Goal: Task Accomplishment & Management: Complete application form

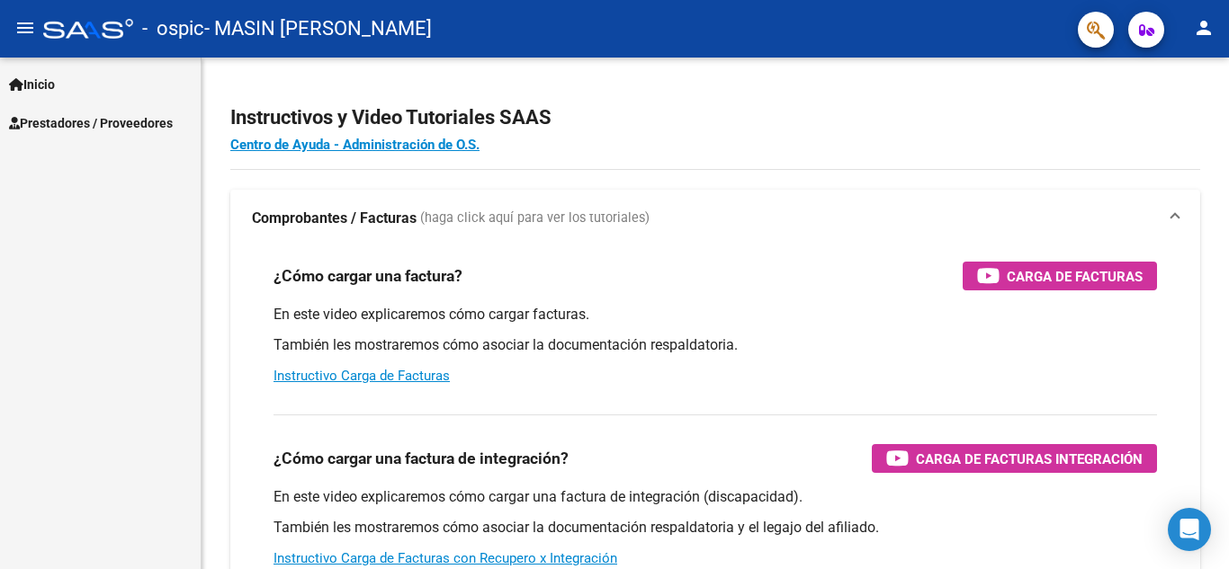
click at [37, 90] on span "Inicio" at bounding box center [32, 85] width 46 height 20
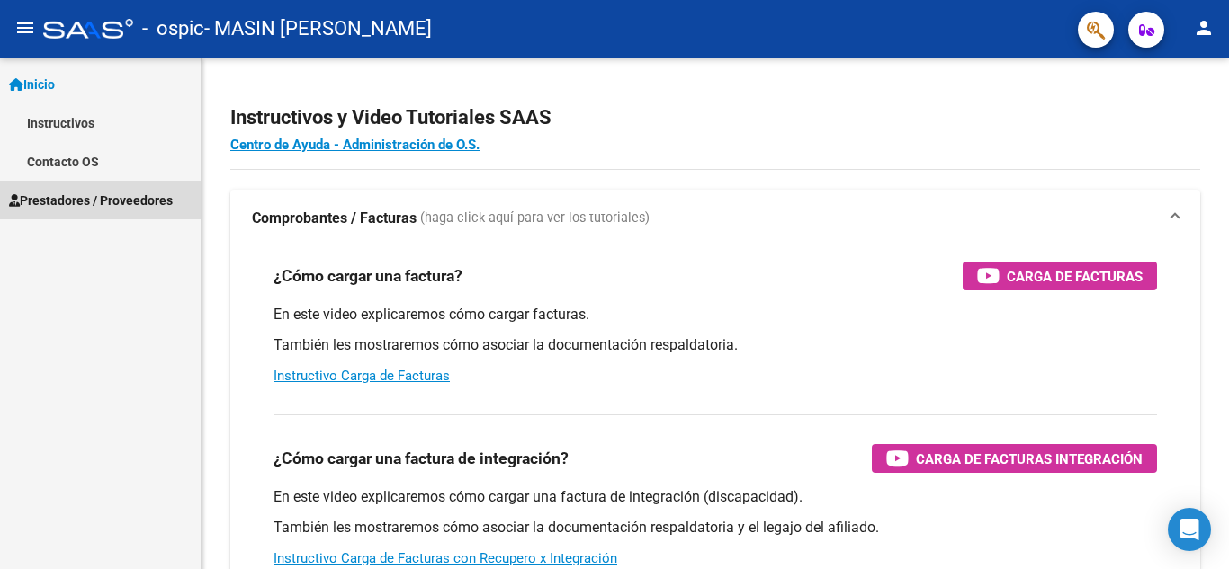
click at [103, 204] on span "Prestadores / Proveedores" at bounding box center [91, 201] width 164 height 20
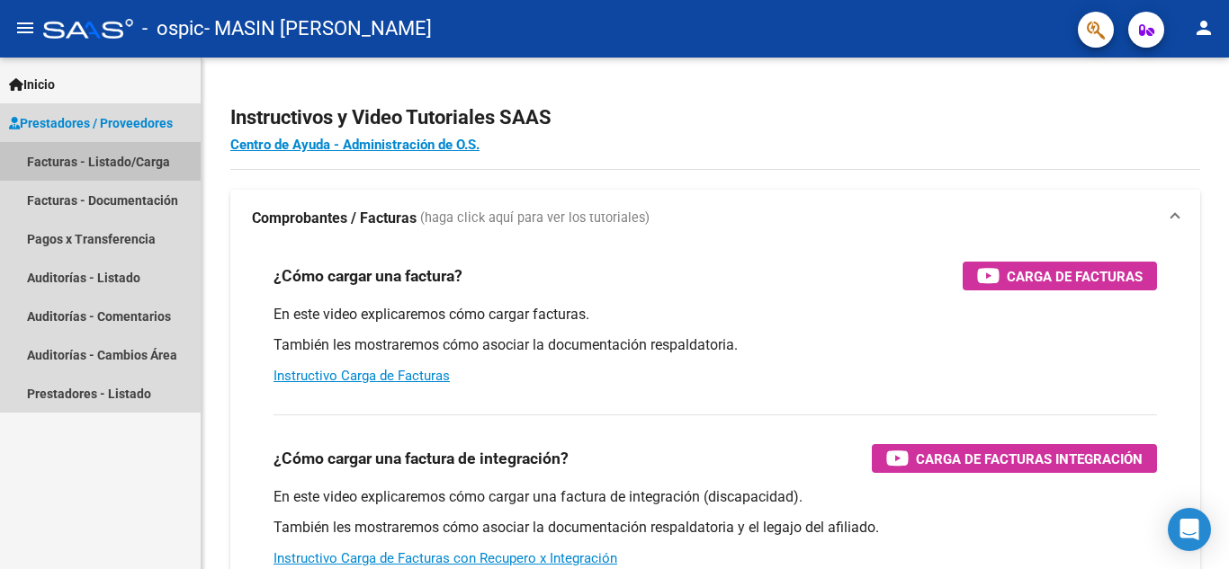
click at [92, 158] on link "Facturas - Listado/Carga" at bounding box center [100, 161] width 201 height 39
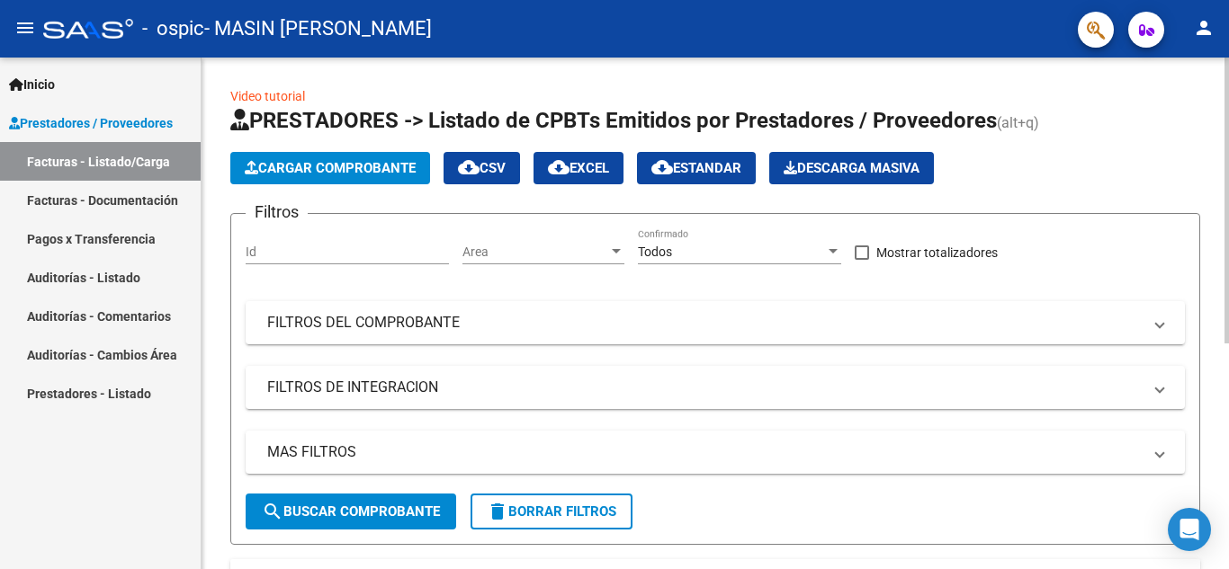
click at [297, 174] on span "Cargar Comprobante" at bounding box center [330, 168] width 171 height 16
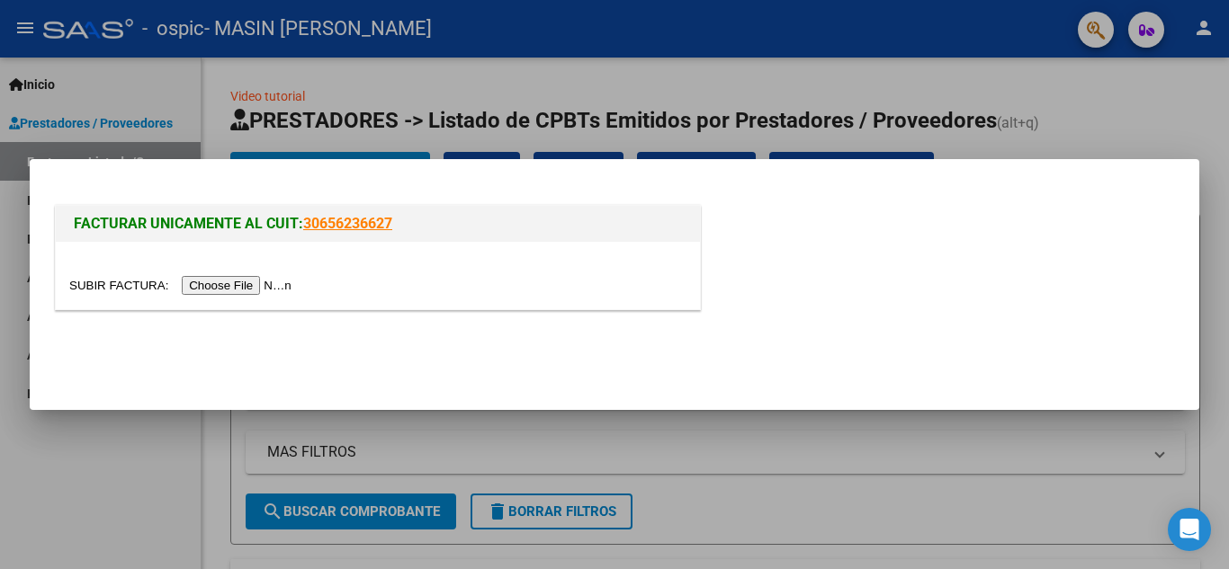
click at [185, 288] on input "file" at bounding box center [183, 285] width 228 height 19
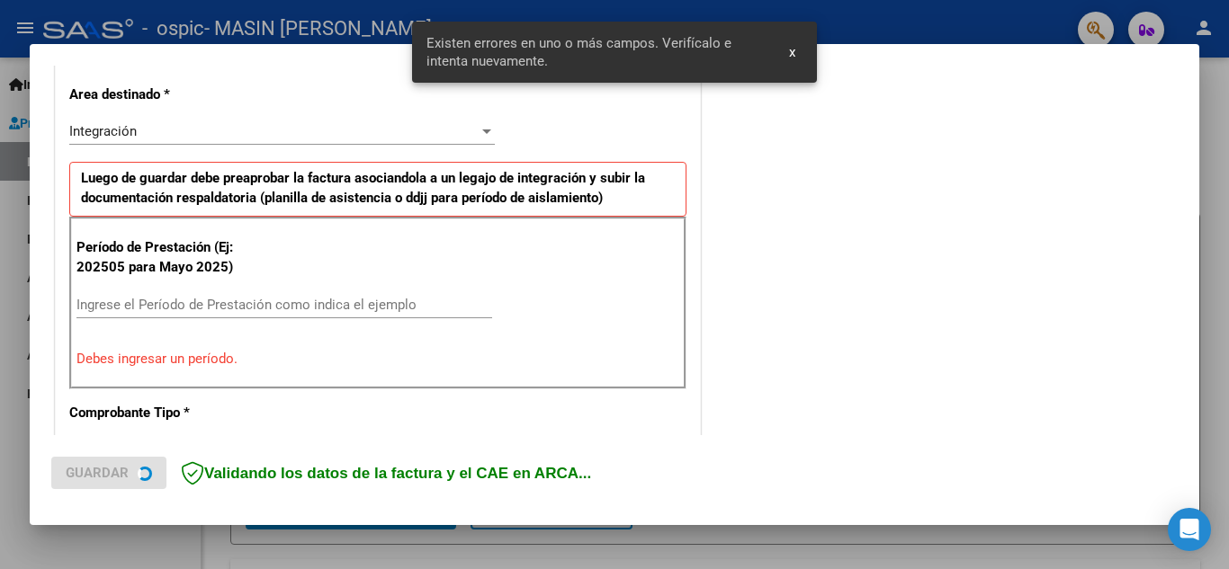
scroll to position [407, 0]
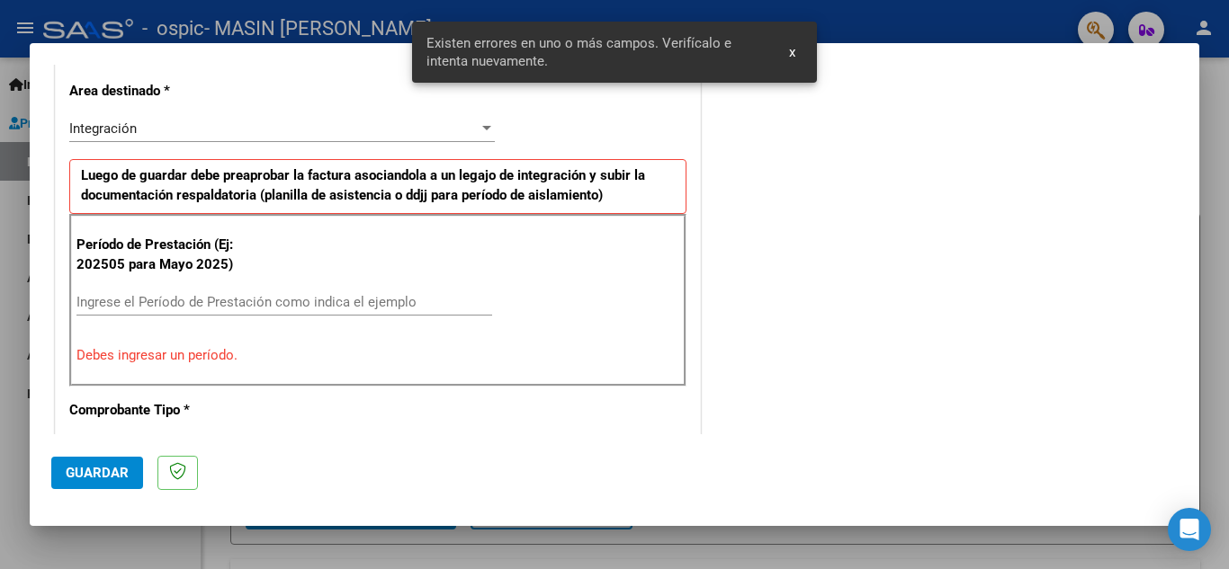
click at [216, 305] on input "Ingrese el Período de Prestación como indica el ejemplo" at bounding box center [284, 302] width 416 height 16
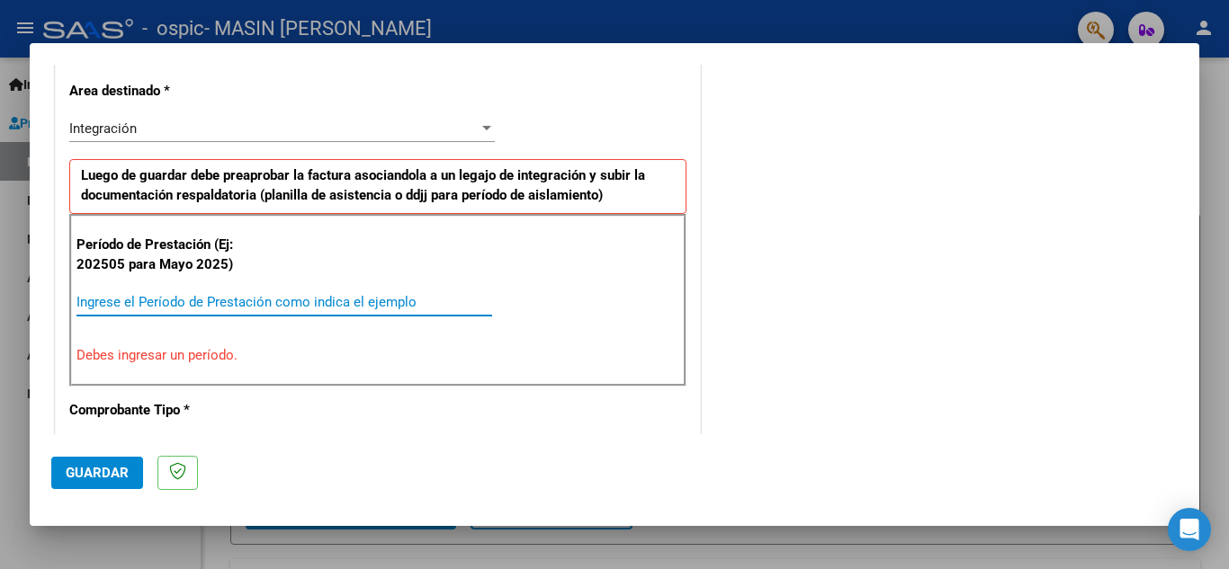
click at [216, 305] on input "Ingrese el Período de Prestación como indica el ejemplo" at bounding box center [284, 302] width 416 height 16
type input "0"
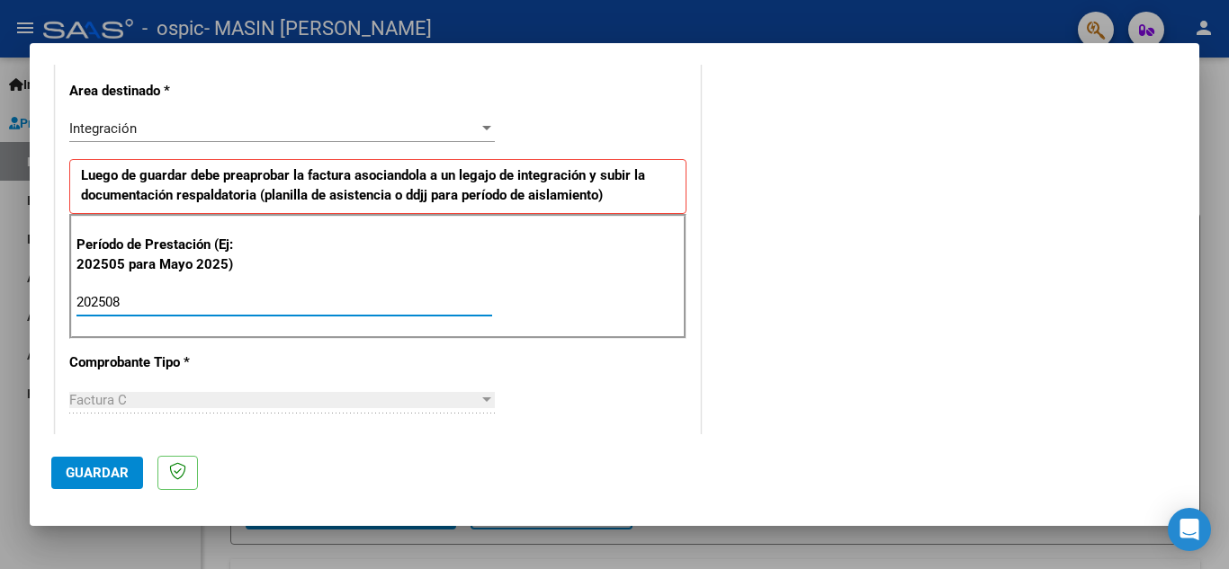
type input "202508"
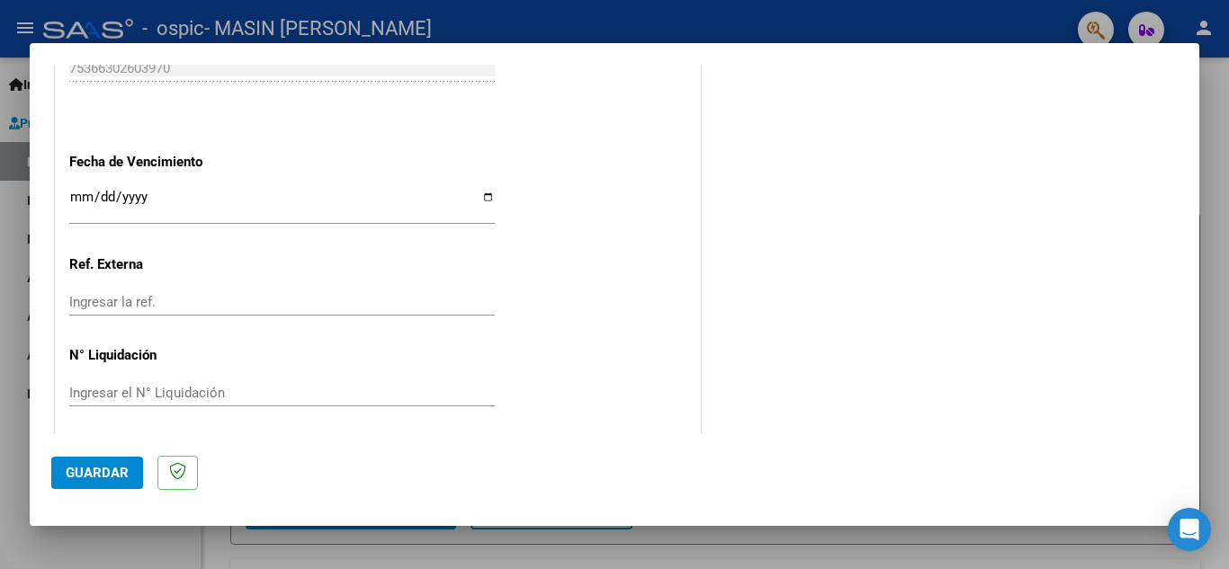
scroll to position [1213, 0]
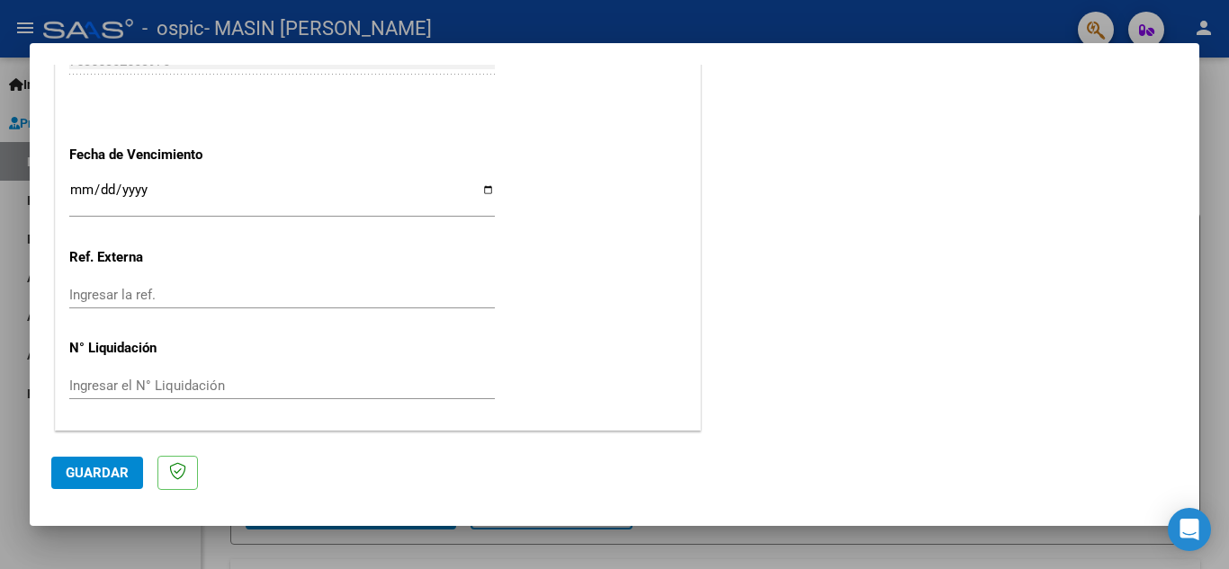
click at [99, 480] on span "Guardar" at bounding box center [97, 473] width 63 height 16
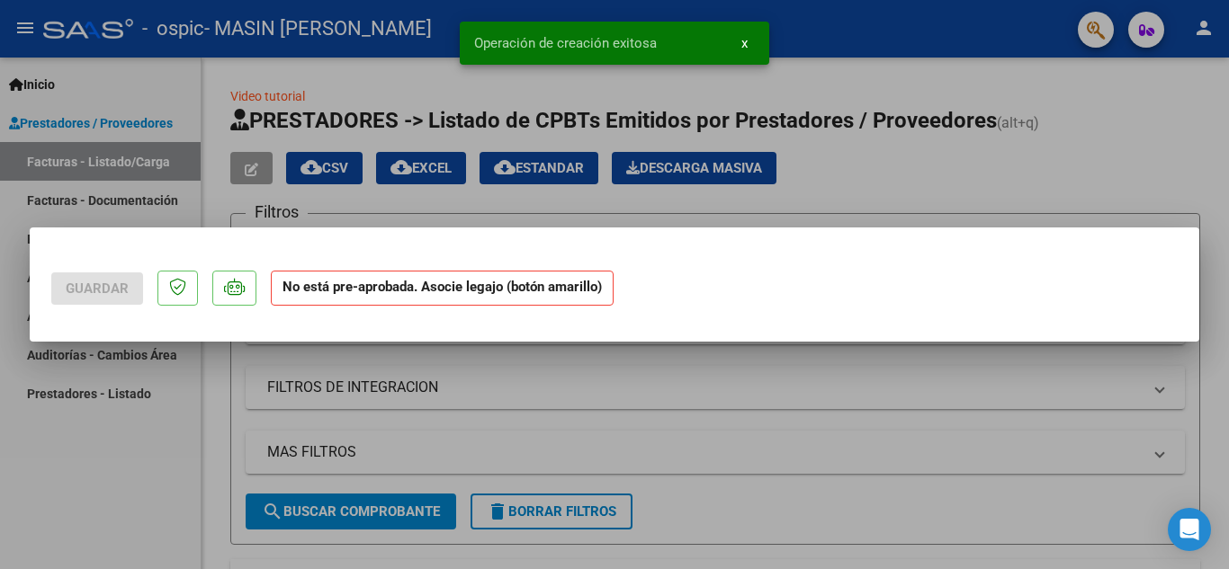
scroll to position [0, 0]
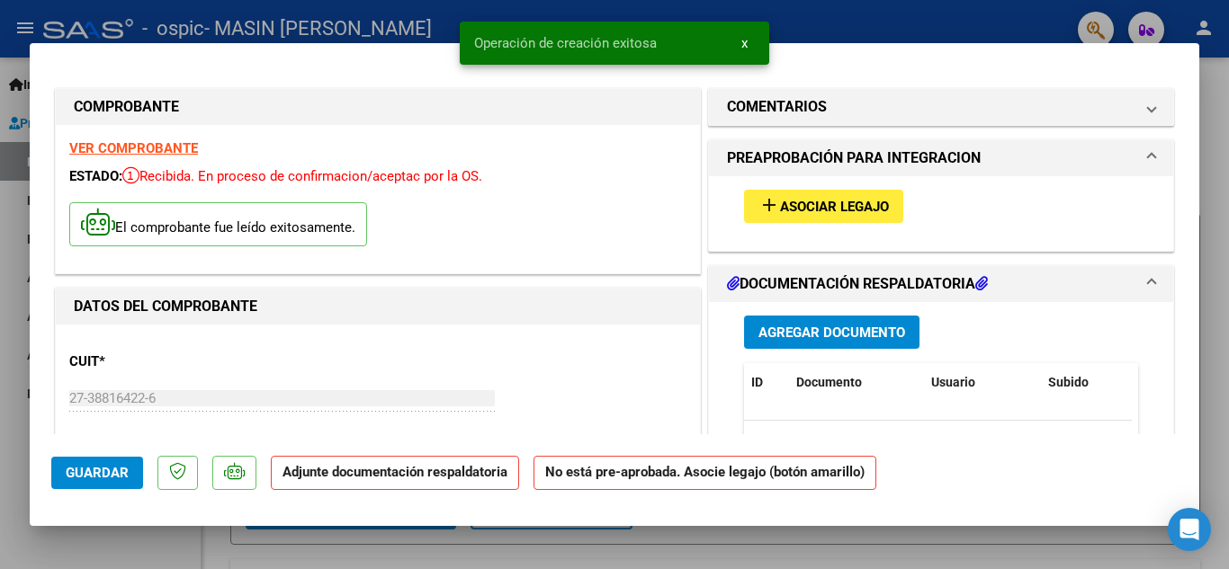
click at [871, 199] on span "Asociar Legajo" at bounding box center [834, 207] width 109 height 16
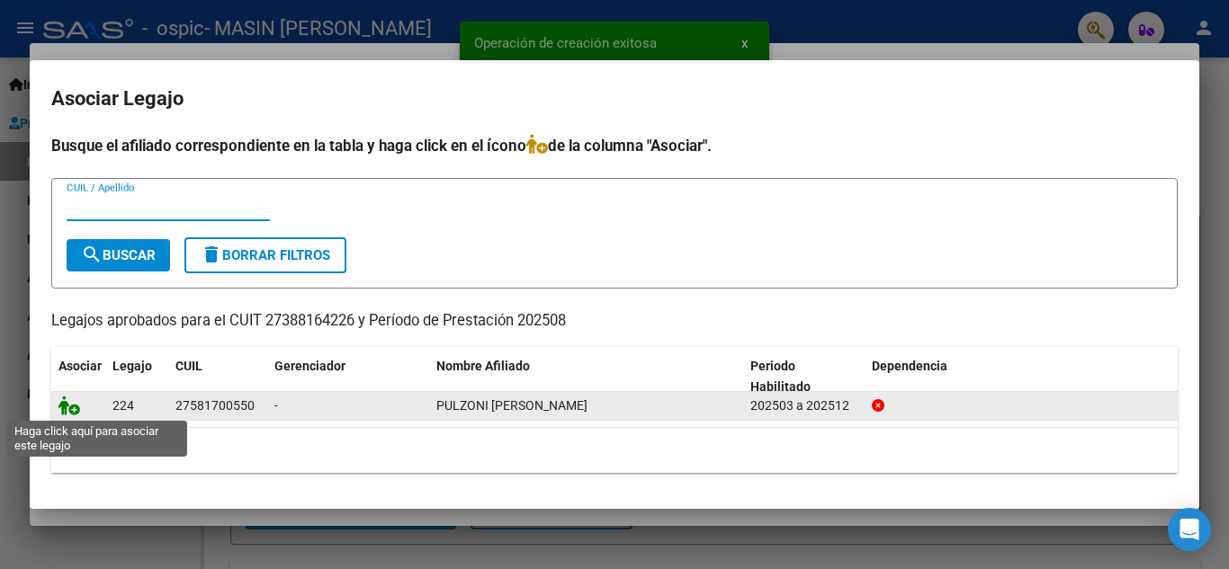
click at [68, 408] on icon at bounding box center [69, 406] width 22 height 20
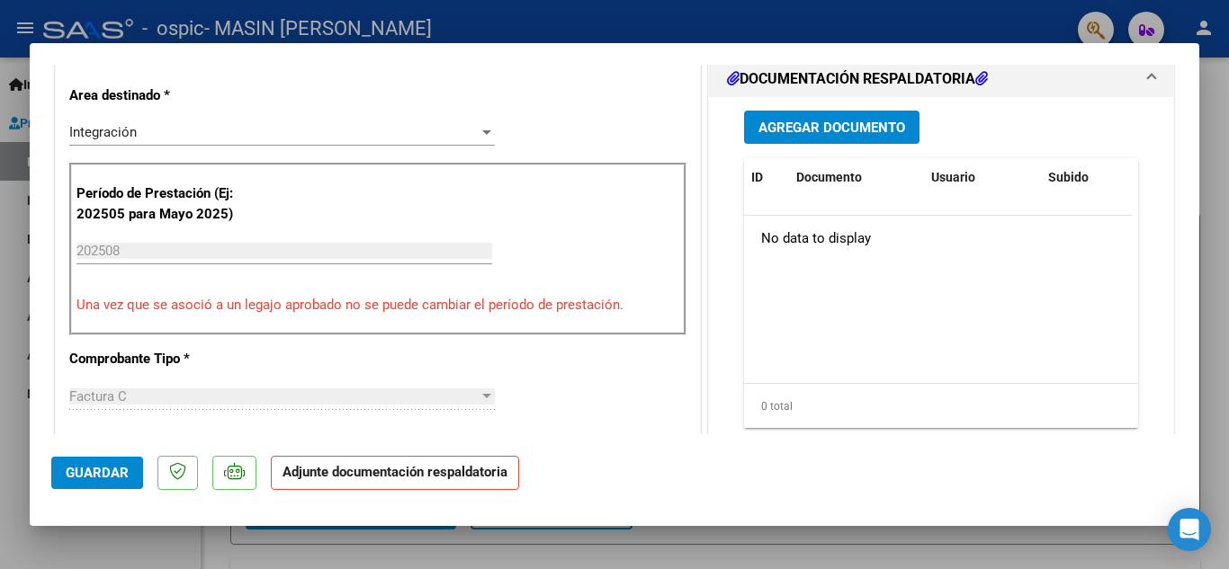
scroll to position [339, 0]
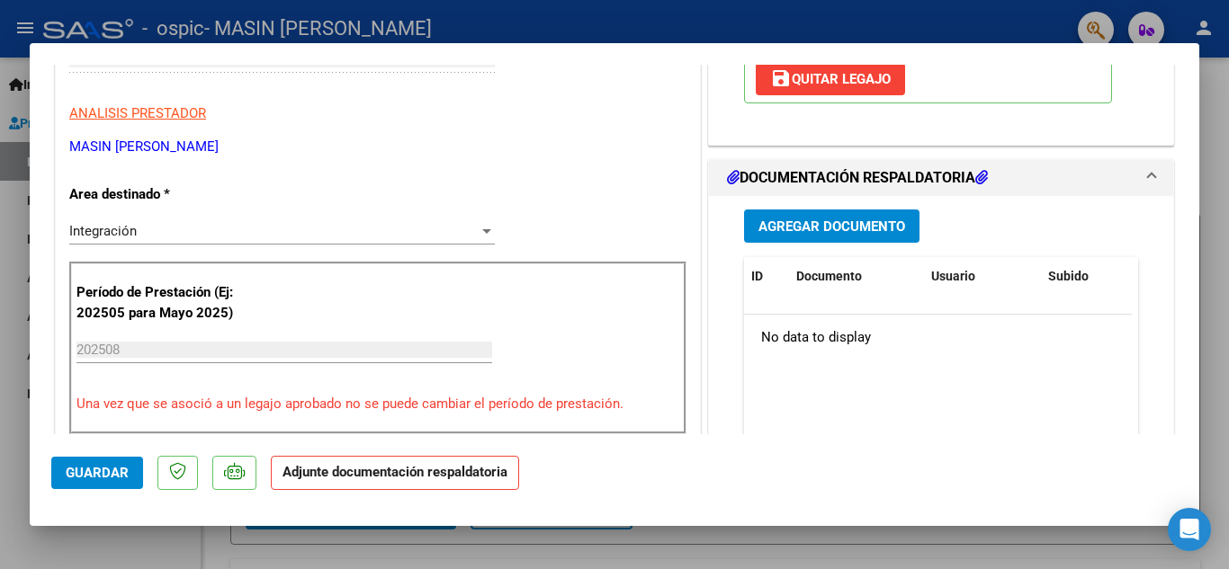
click at [813, 222] on span "Agregar Documento" at bounding box center [831, 227] width 147 height 16
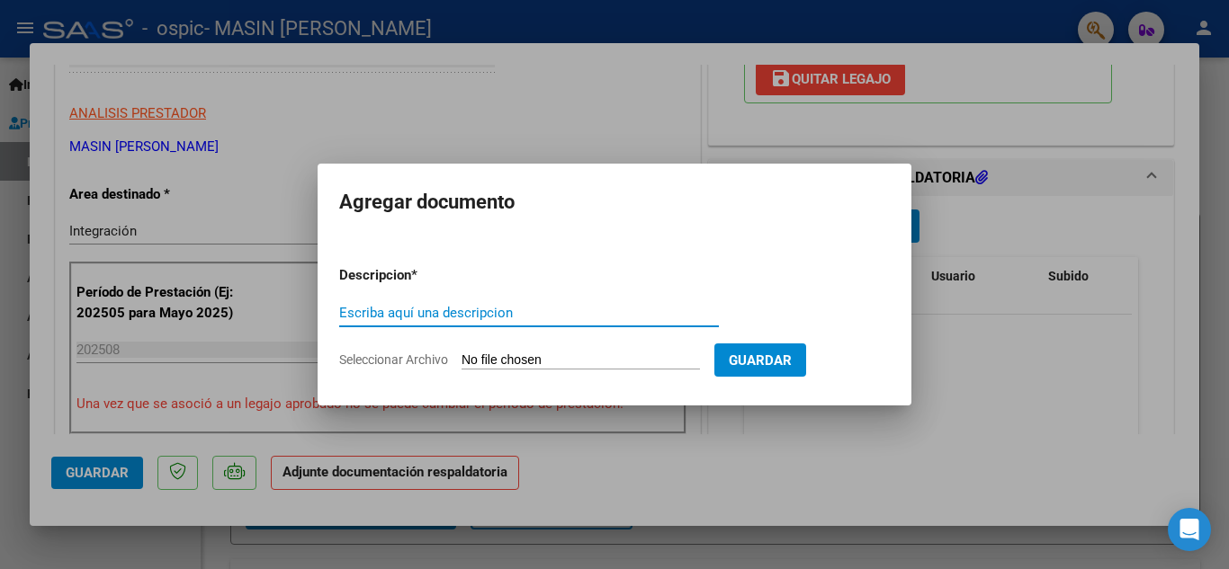
click at [660, 362] on input "Seleccionar Archivo" at bounding box center [580, 361] width 238 height 17
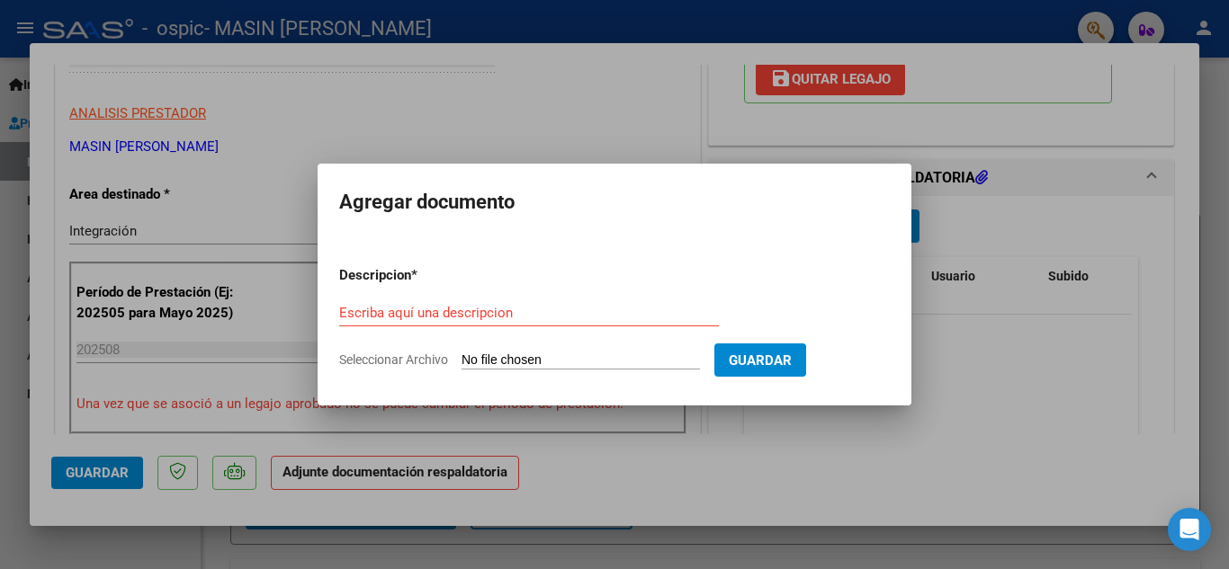
type input "C:\fakepath\Planilla Asistencia Agosto- Marti.pdf"
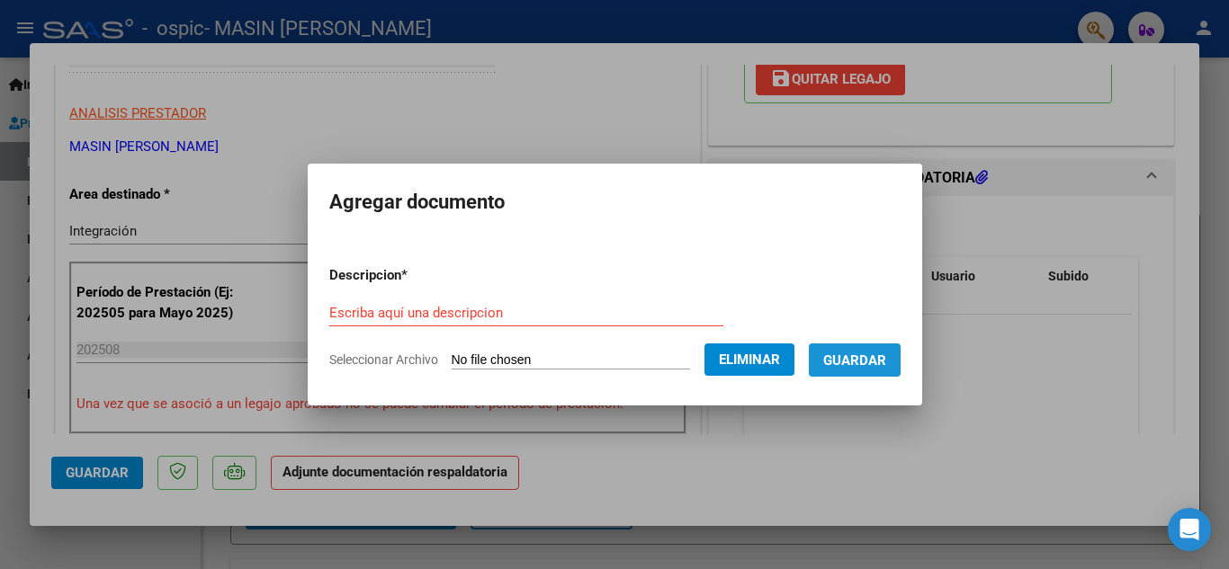
click at [882, 358] on span "Guardar" at bounding box center [854, 361] width 63 height 16
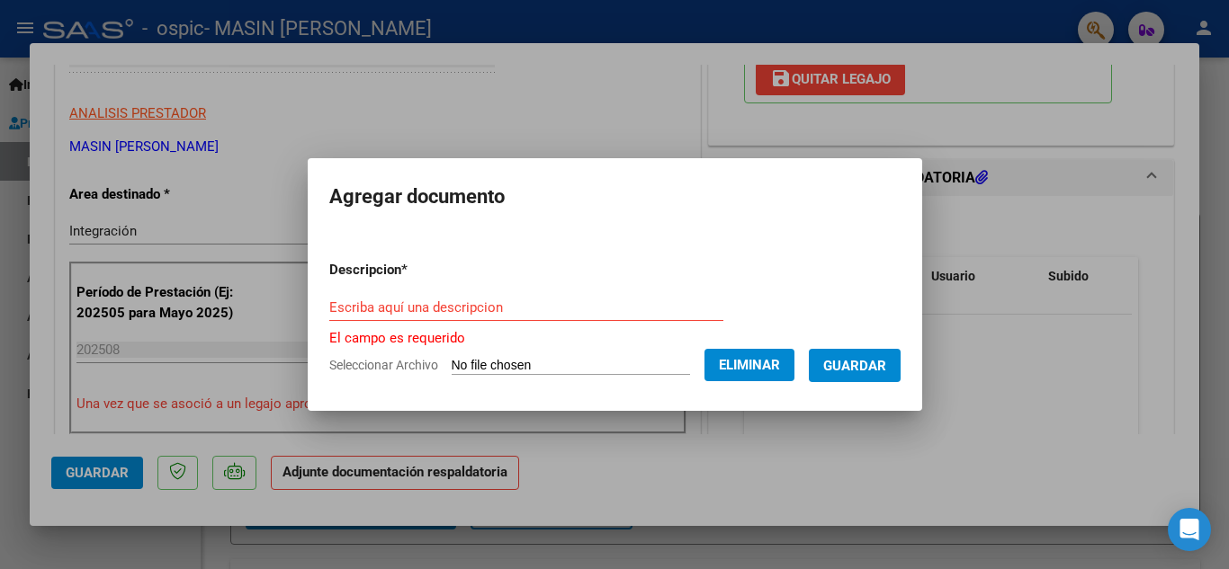
click at [370, 321] on div "Escriba aquí una descripcion" at bounding box center [526, 316] width 394 height 44
click at [364, 309] on input "Escriba aquí una descripcion" at bounding box center [526, 308] width 394 height 16
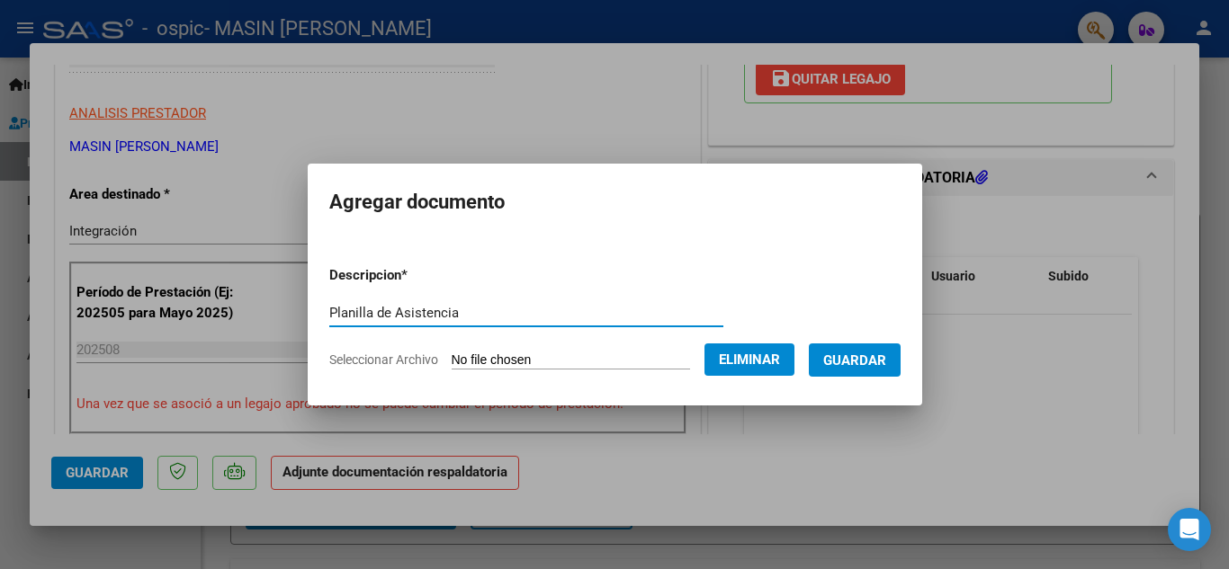
type input "Planilla de Asistencia"
click at [837, 354] on button "Guardar" at bounding box center [855, 360] width 92 height 33
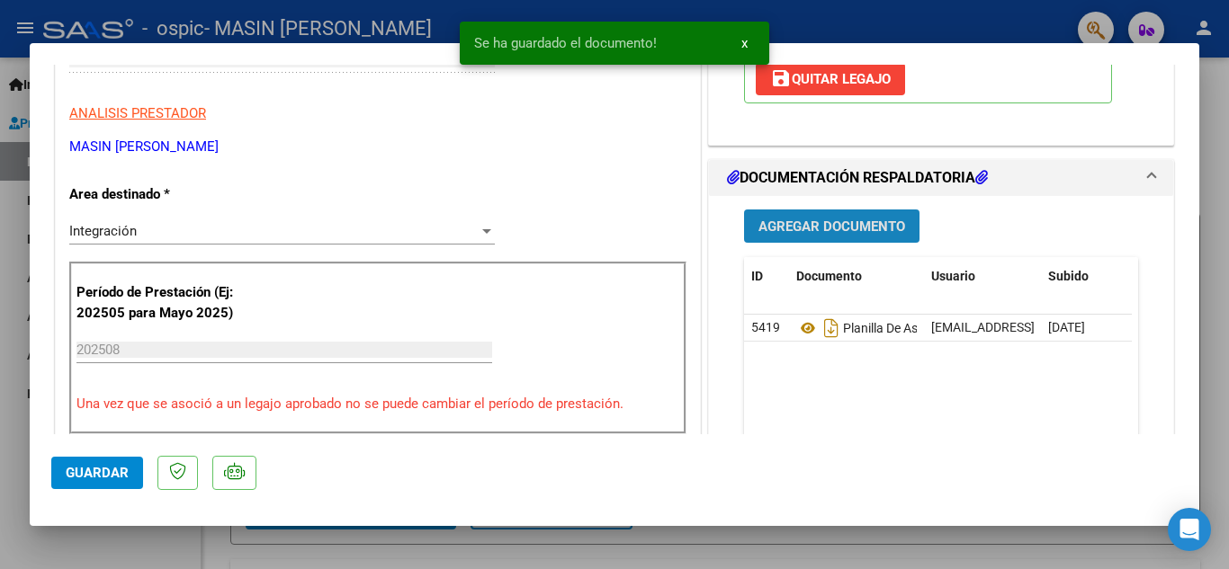
click at [820, 223] on span "Agregar Documento" at bounding box center [831, 227] width 147 height 16
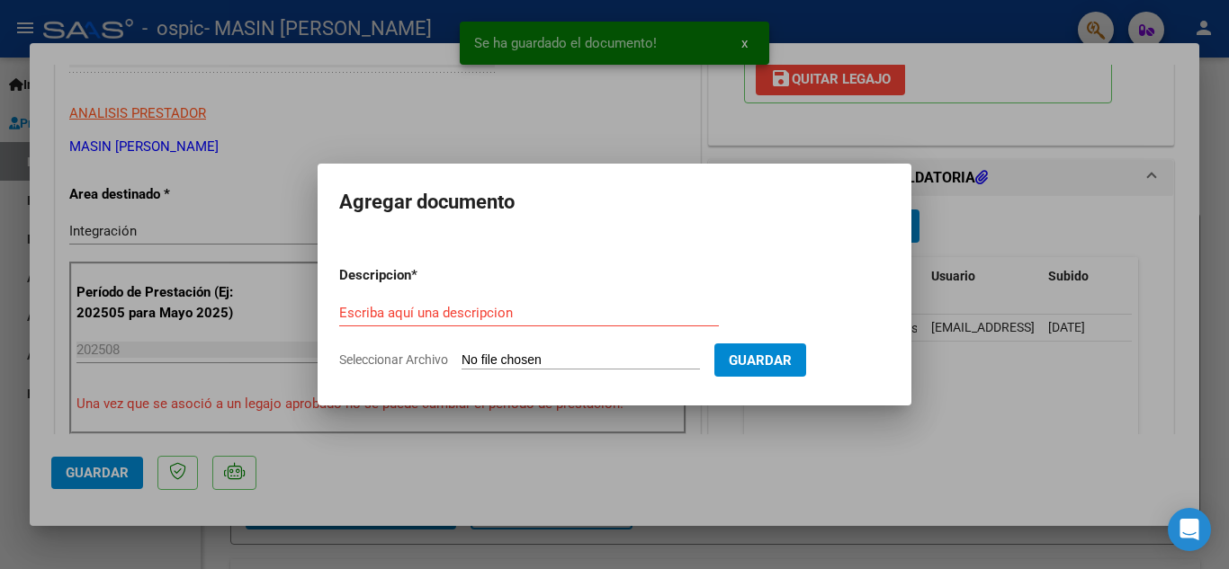
click at [533, 363] on input "Seleccionar Archivo" at bounding box center [580, 361] width 238 height 17
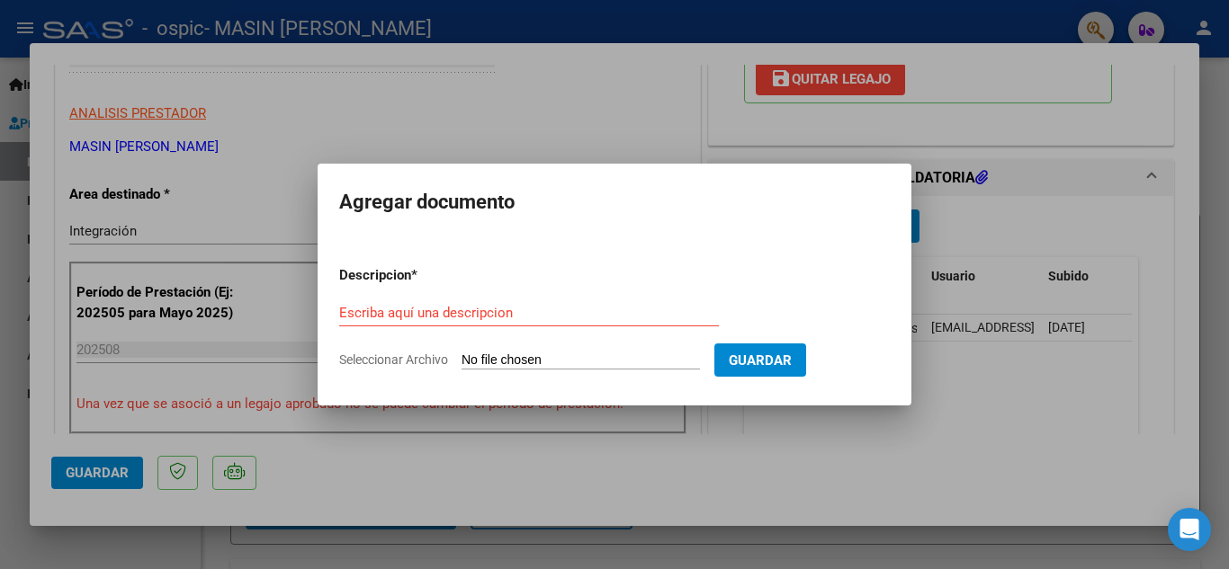
type input "C:\fakepath\Informe semestral [PERSON_NAME].pdf"
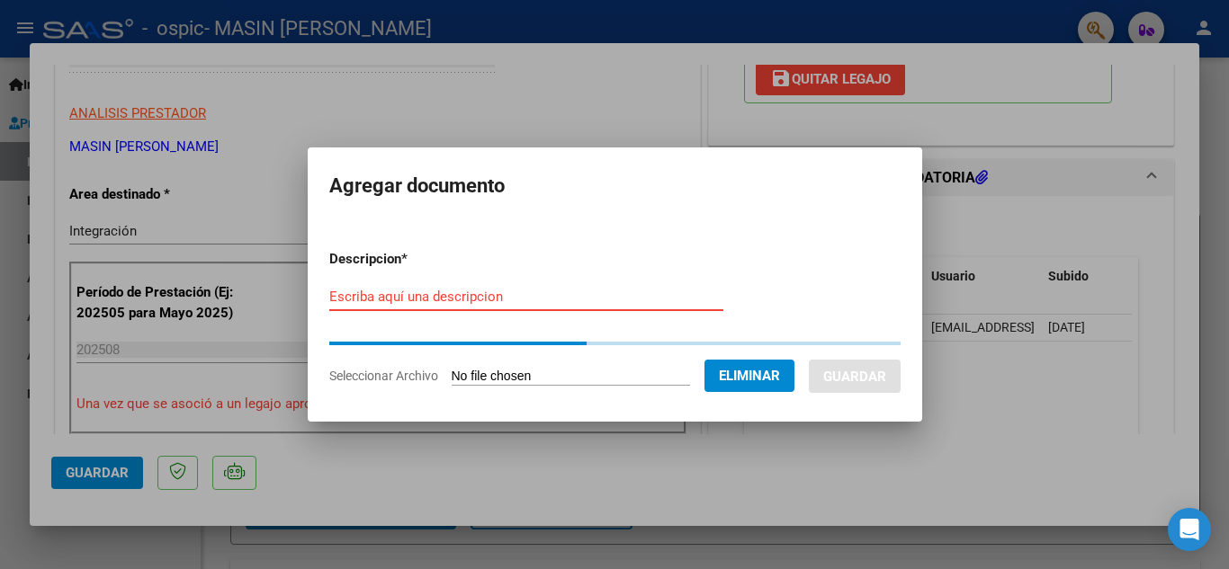
click at [572, 296] on input "Escriba aquí una descripcion" at bounding box center [526, 297] width 394 height 16
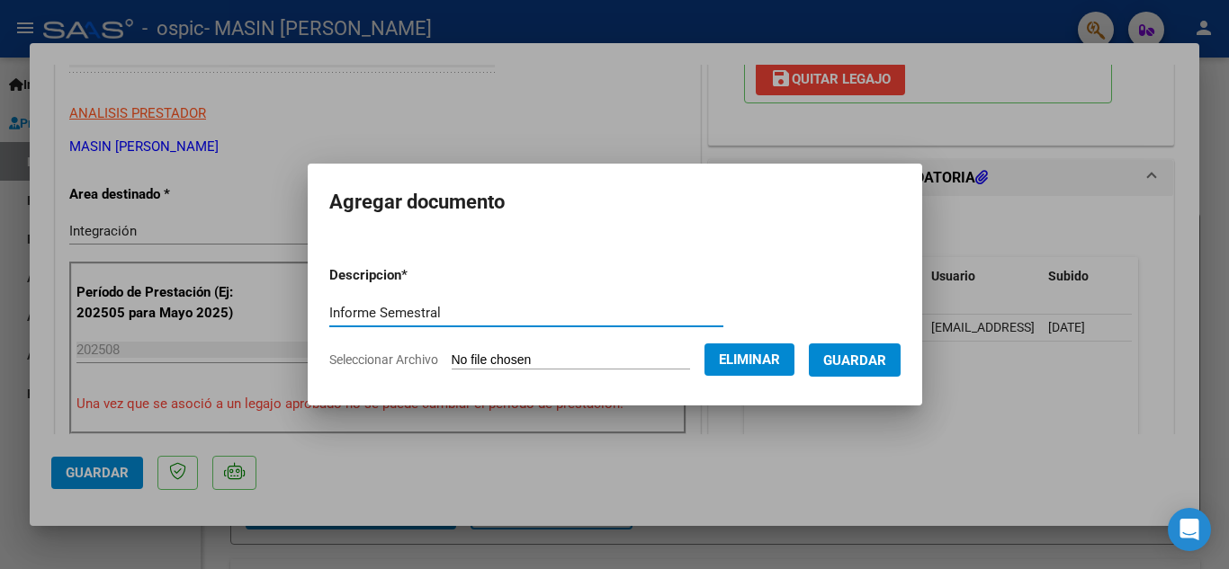
type input "Informe Semestral"
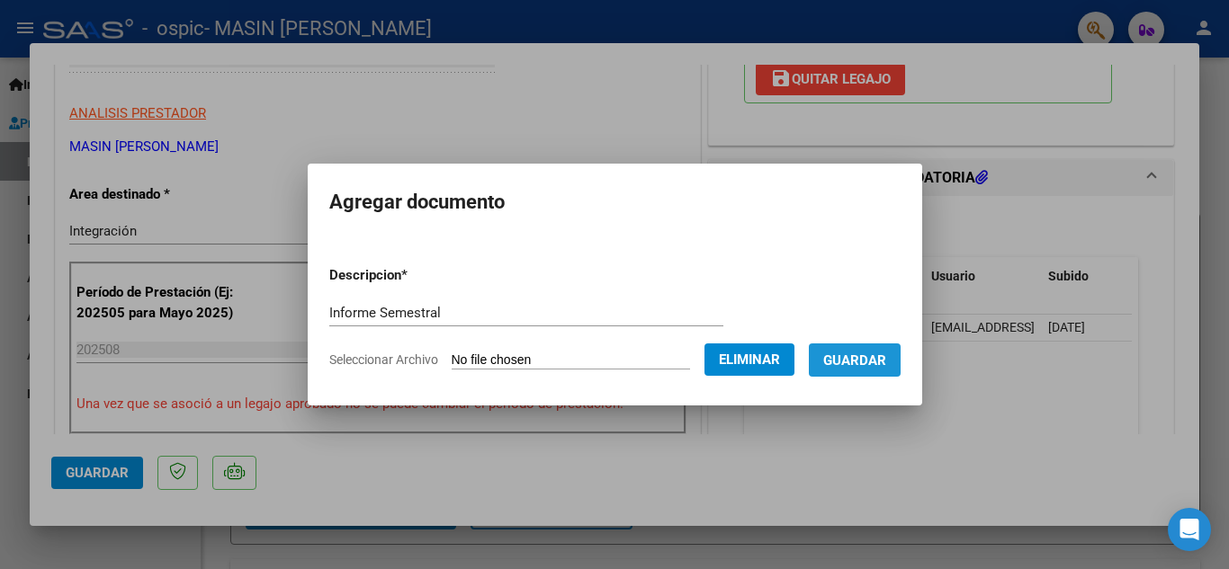
click at [882, 361] on span "Guardar" at bounding box center [854, 361] width 63 height 16
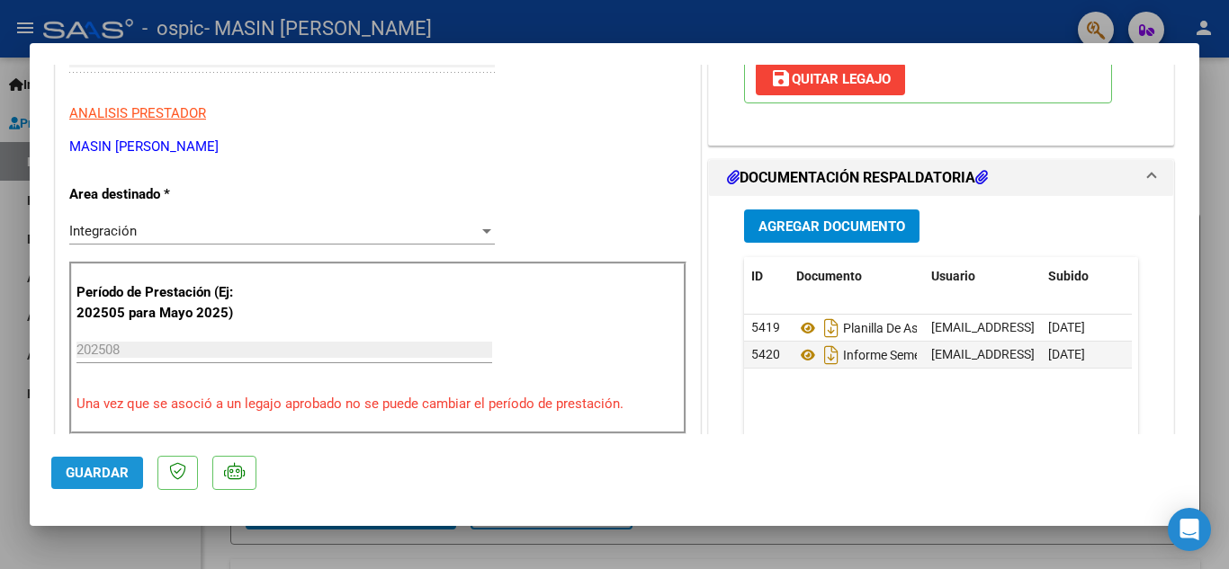
click at [58, 479] on button "Guardar" at bounding box center [97, 473] width 92 height 32
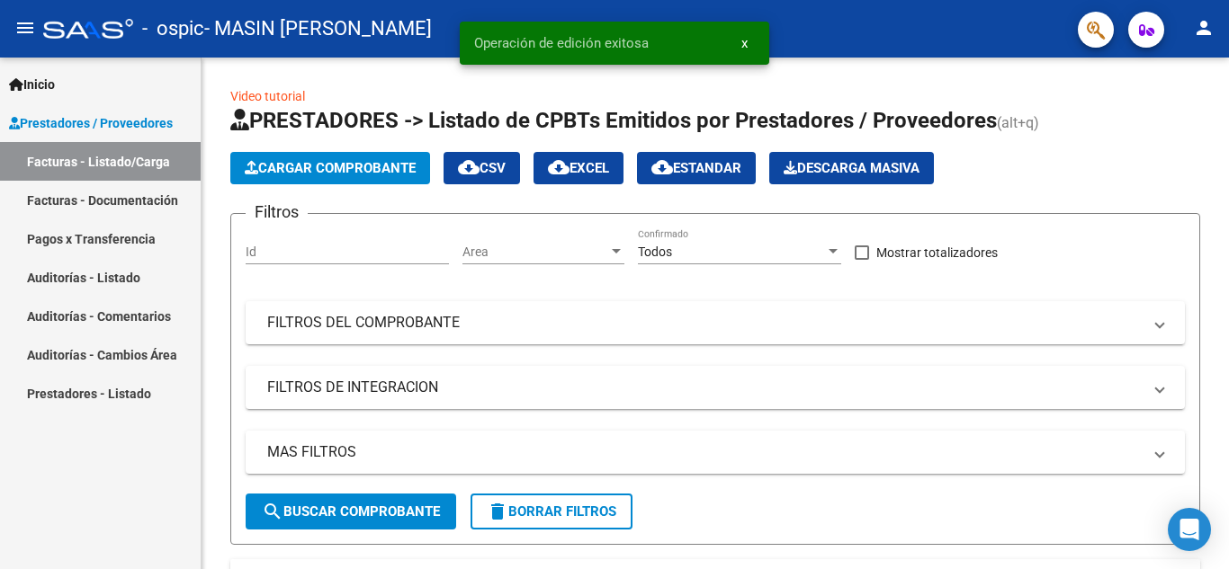
click at [99, 194] on link "Facturas - Documentación" at bounding box center [100, 200] width 201 height 39
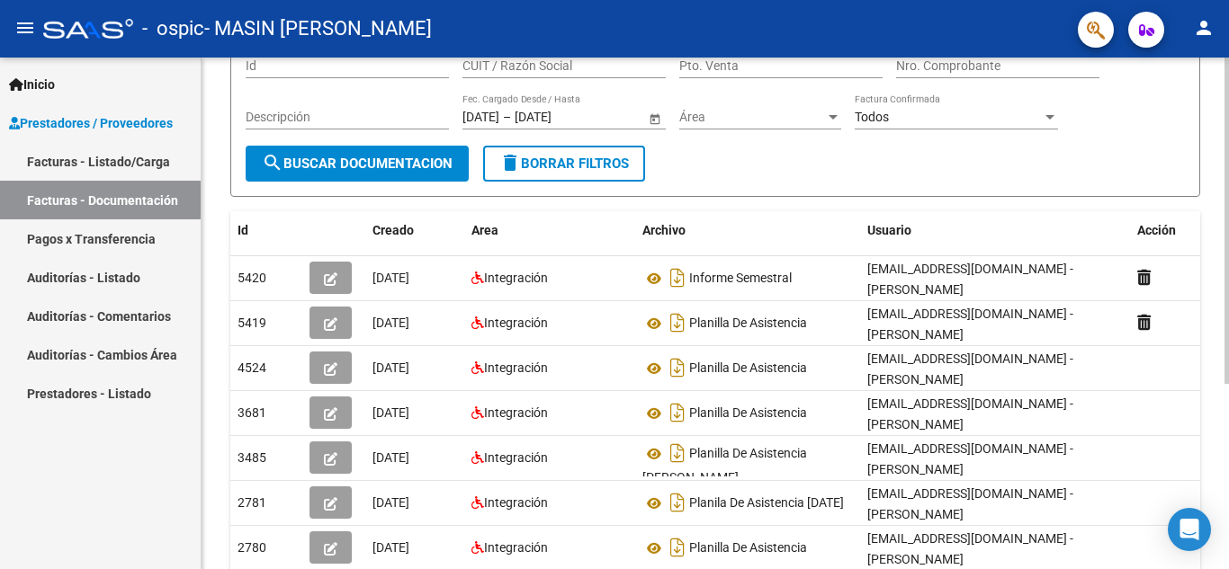
scroll to position [168, 0]
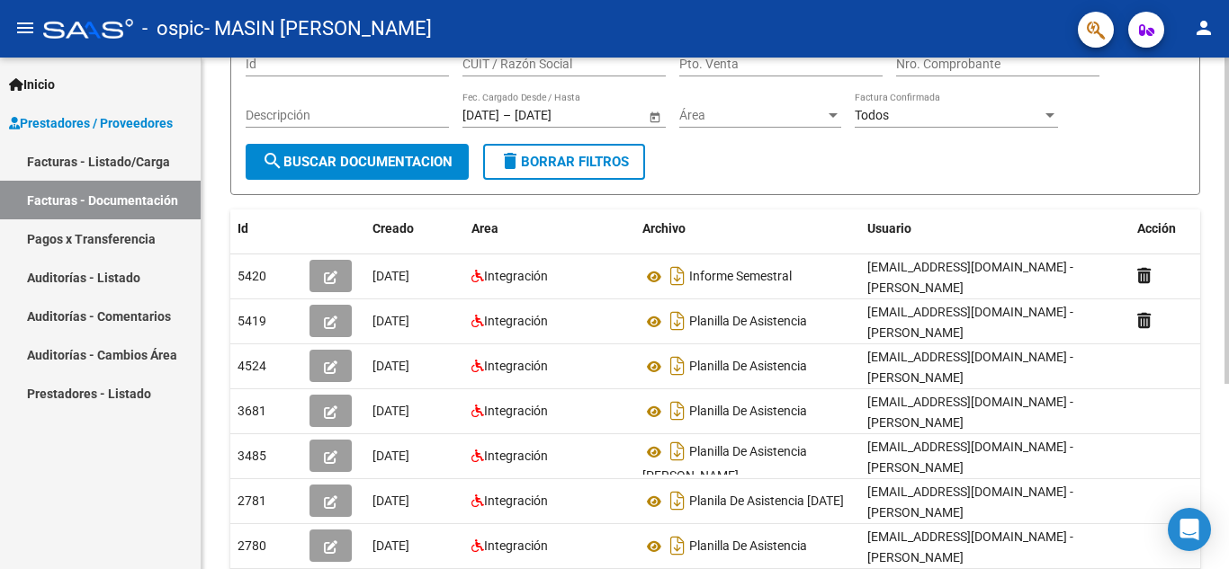
click at [1228, 229] on div at bounding box center [1226, 333] width 4 height 327
